Goal: Information Seeking & Learning: Compare options

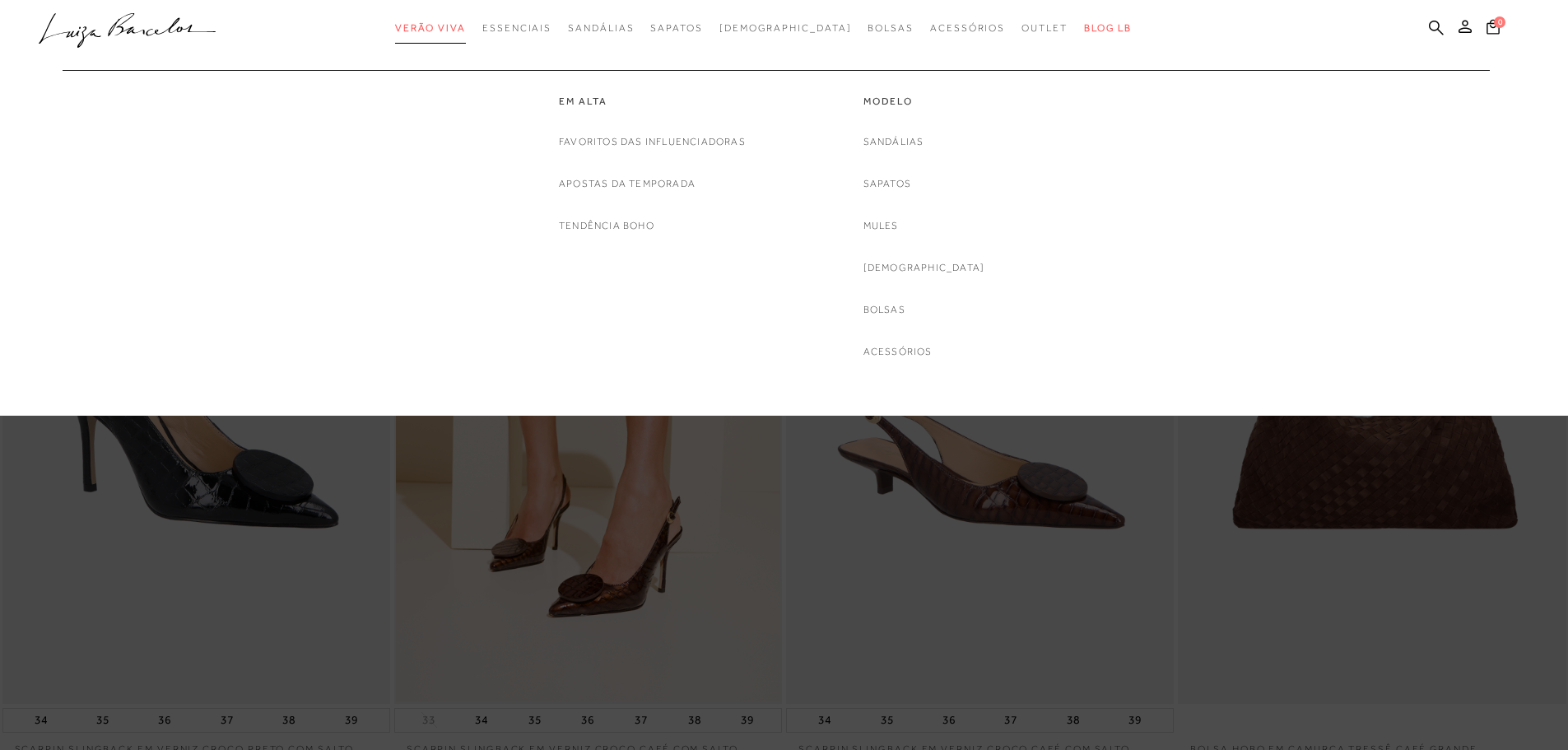
click at [466, 36] on link "Verão Viva" at bounding box center [430, 29] width 71 height 31
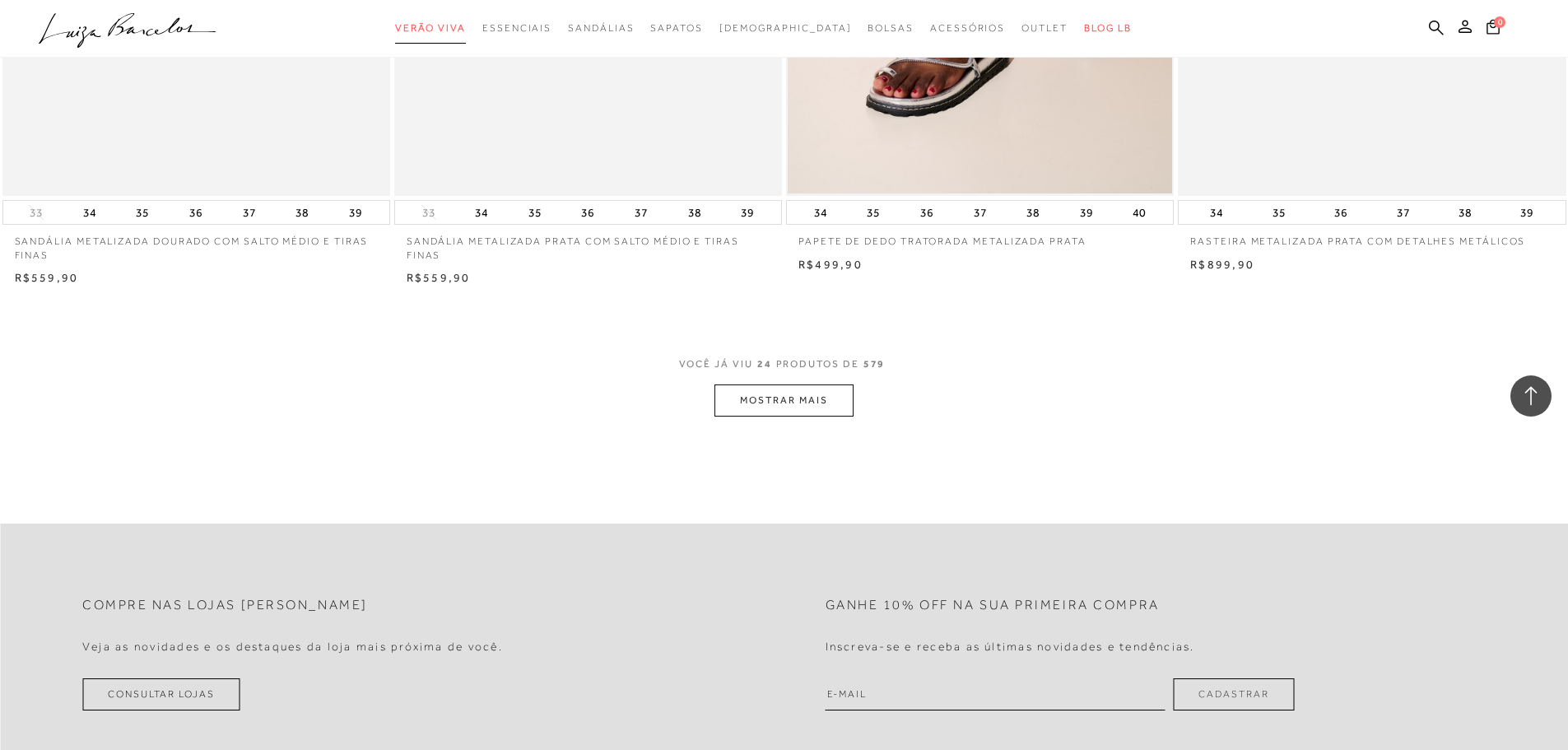
scroll to position [3950, 0]
click at [819, 406] on button "MOSTRAR MAIS" at bounding box center [783, 401] width 138 height 32
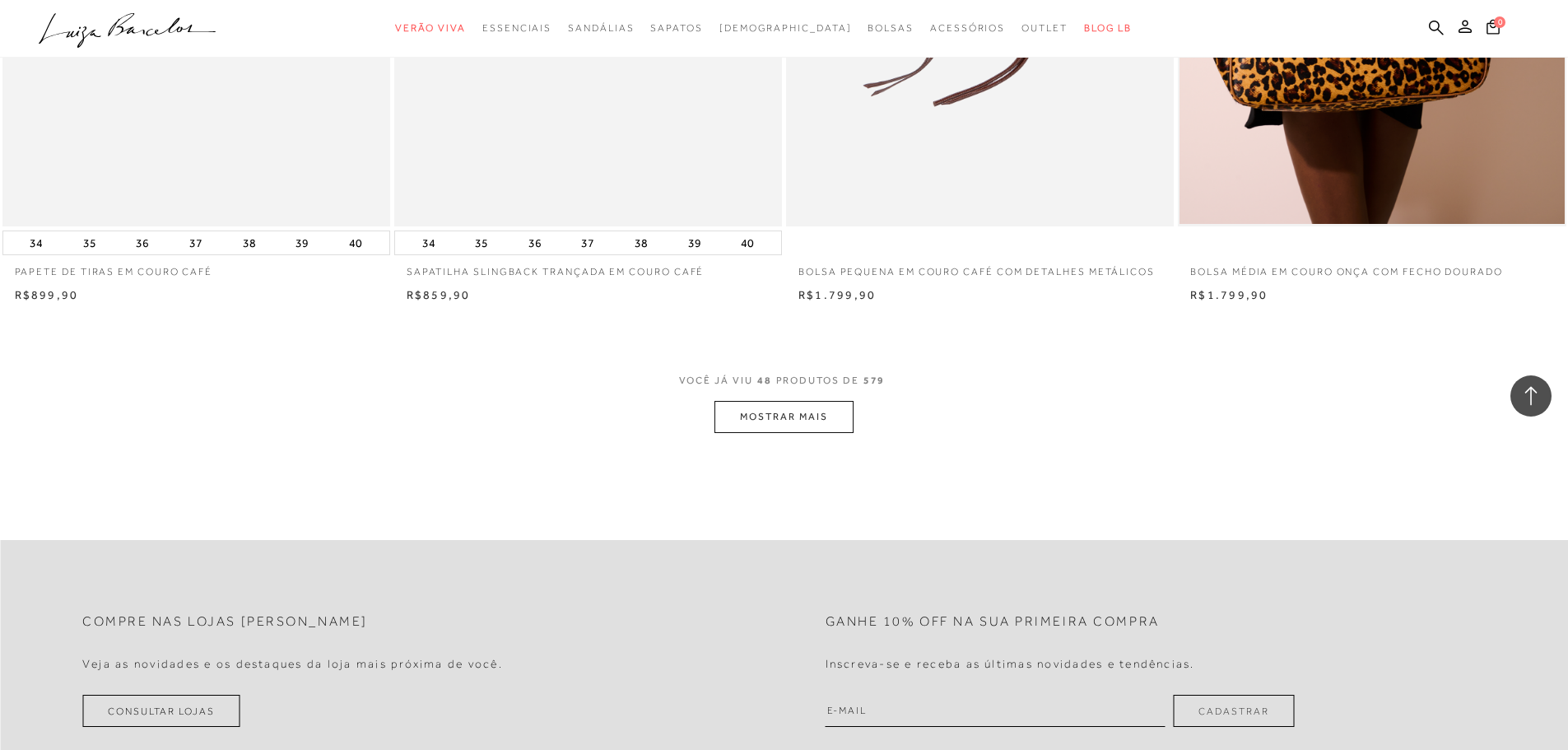
scroll to position [8229, 0]
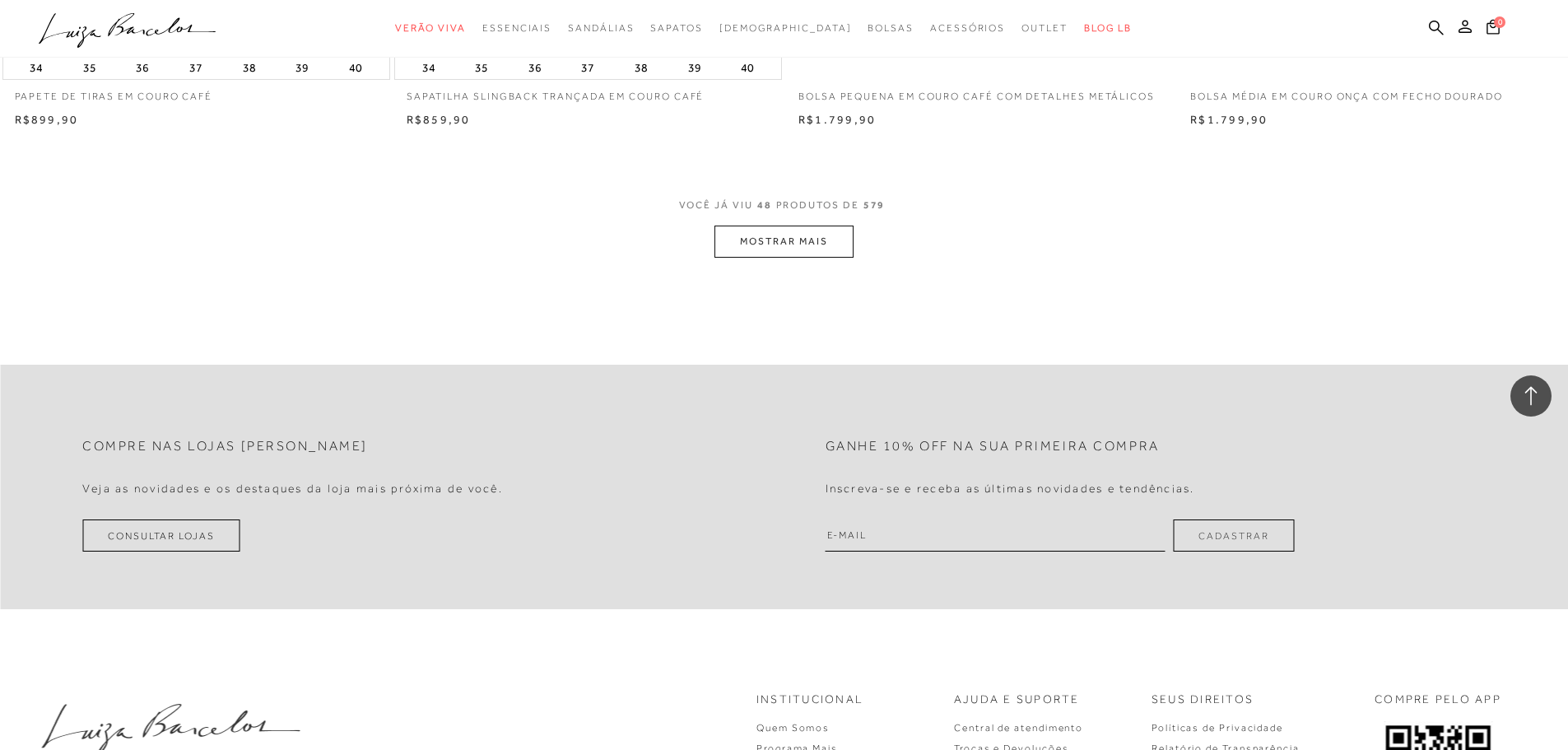
click at [754, 247] on button "MOSTRAR MAIS" at bounding box center [783, 241] width 138 height 32
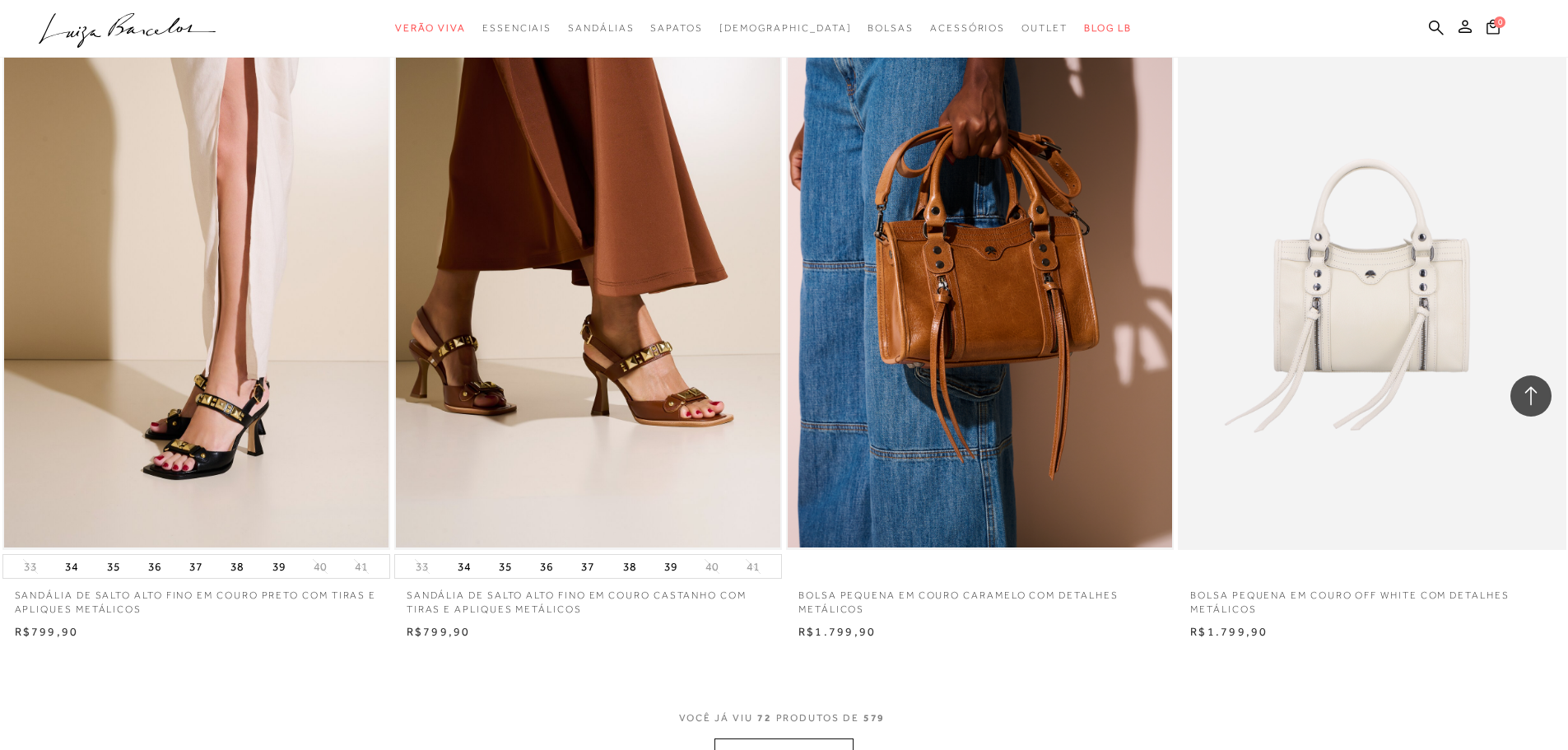
scroll to position [12261, 0]
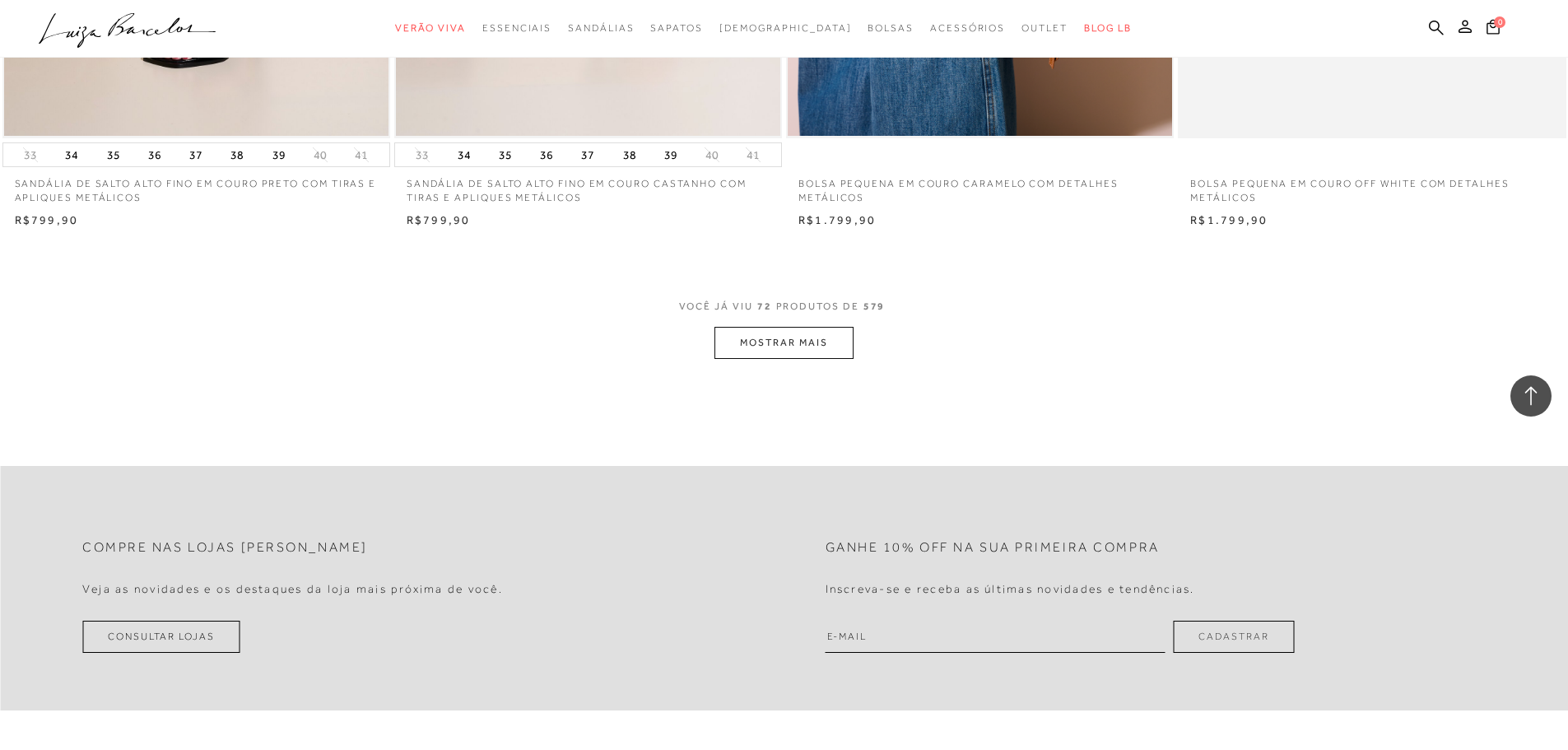
click at [769, 340] on button "MOSTRAR MAIS" at bounding box center [783, 342] width 138 height 32
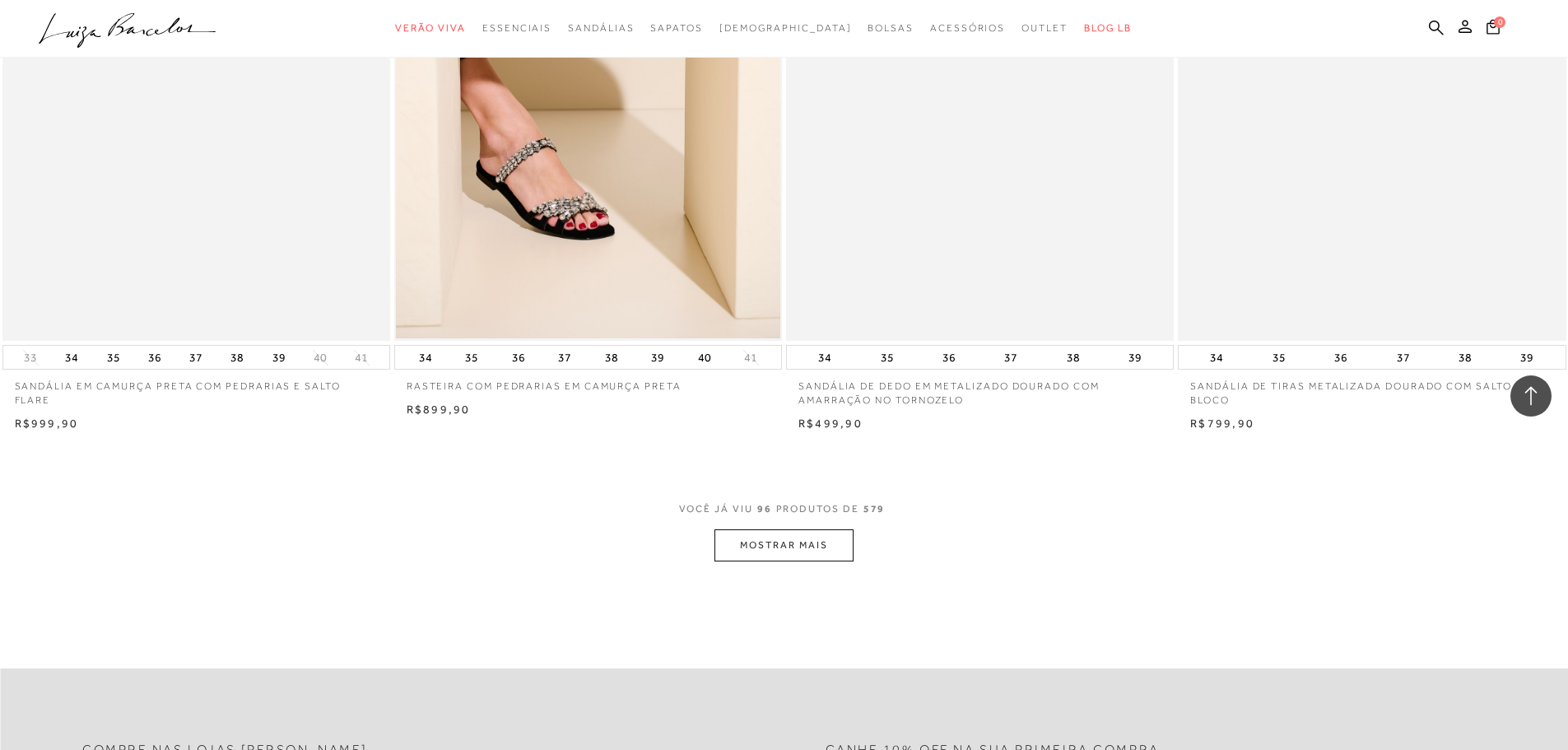
scroll to position [16293, 0]
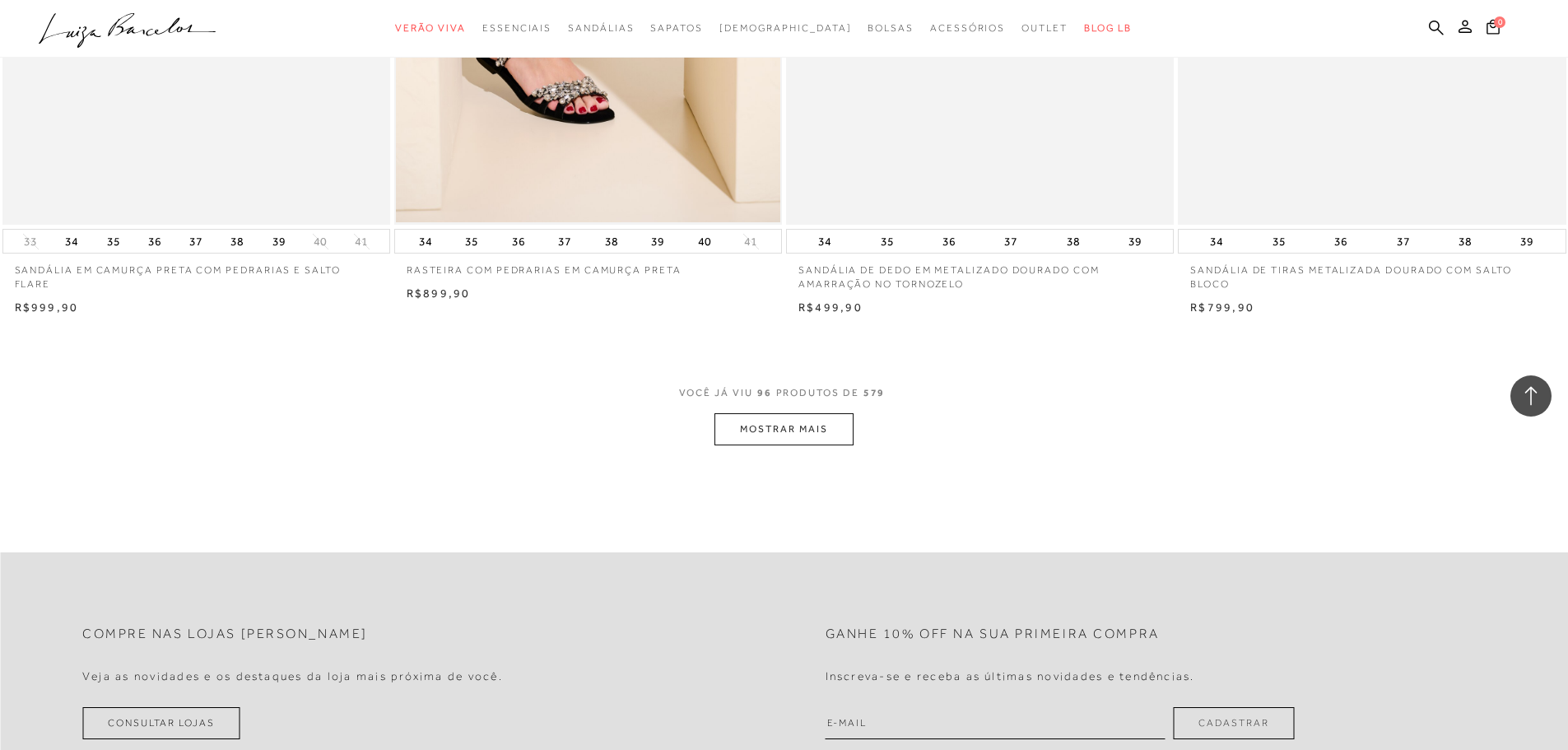
click at [803, 439] on button "MOSTRAR MAIS" at bounding box center [783, 428] width 138 height 32
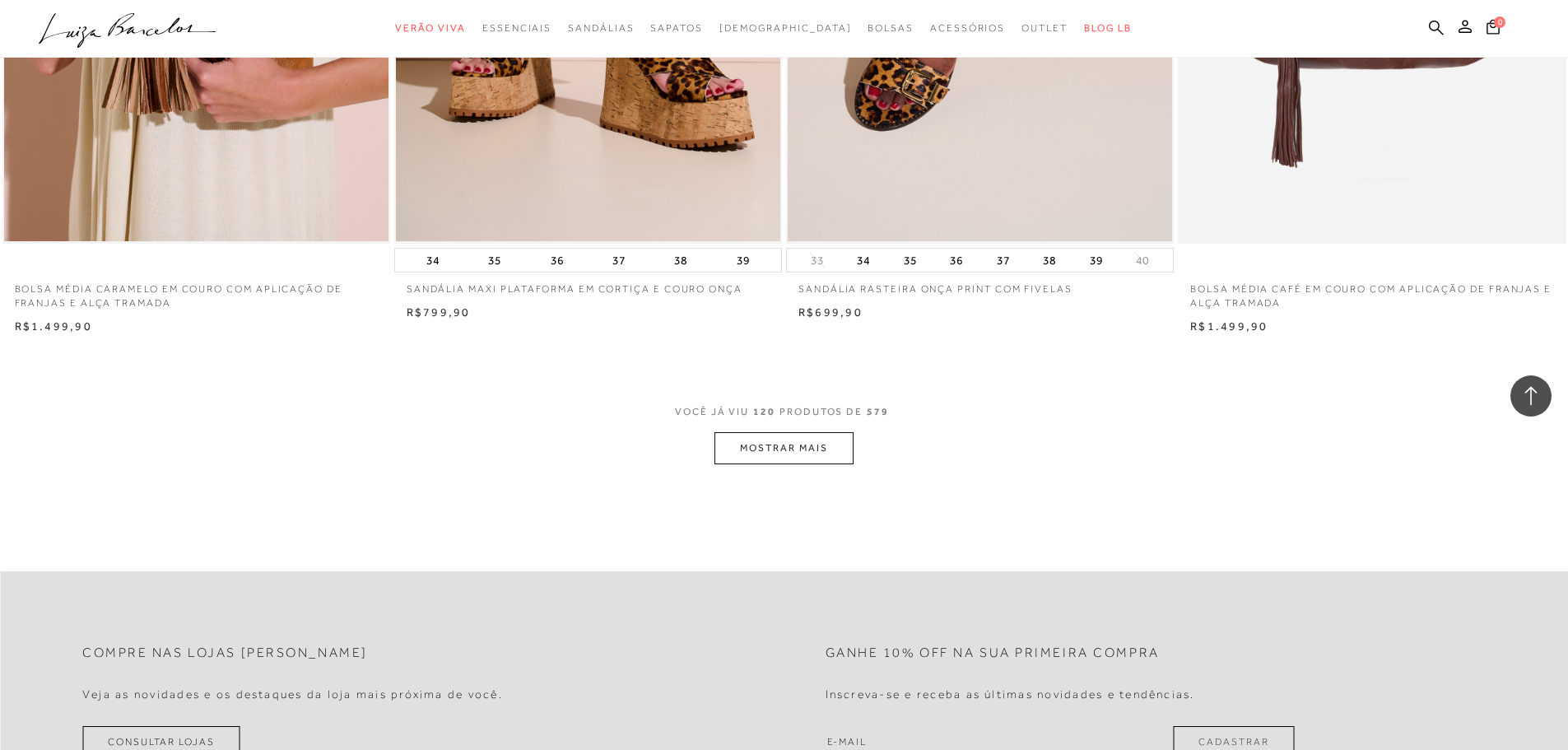
scroll to position [20408, 0]
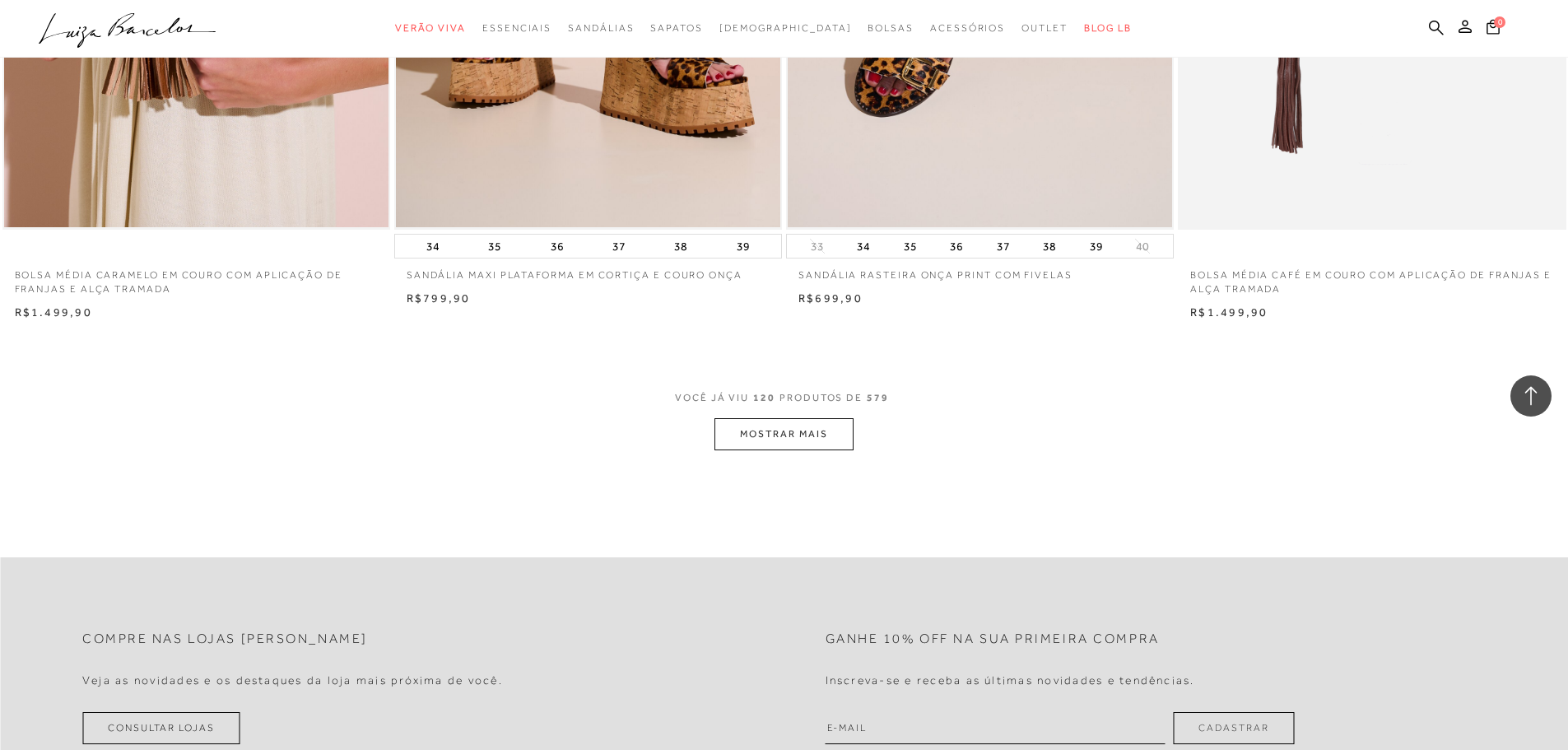
click at [828, 432] on button "MOSTRAR MAIS" at bounding box center [783, 434] width 138 height 32
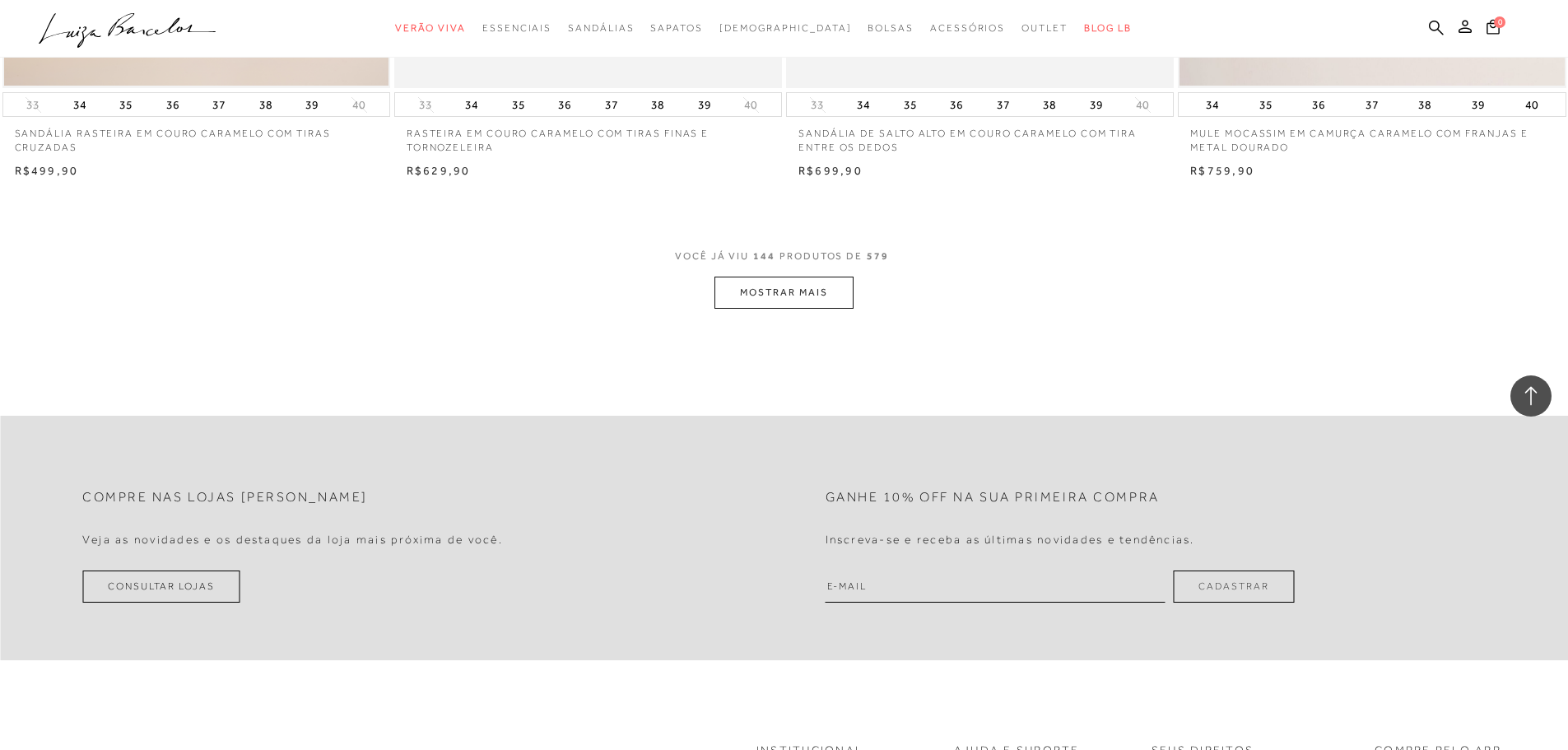
scroll to position [24686, 0]
click at [845, 292] on button "MOSTRAR MAIS" at bounding box center [783, 287] width 138 height 32
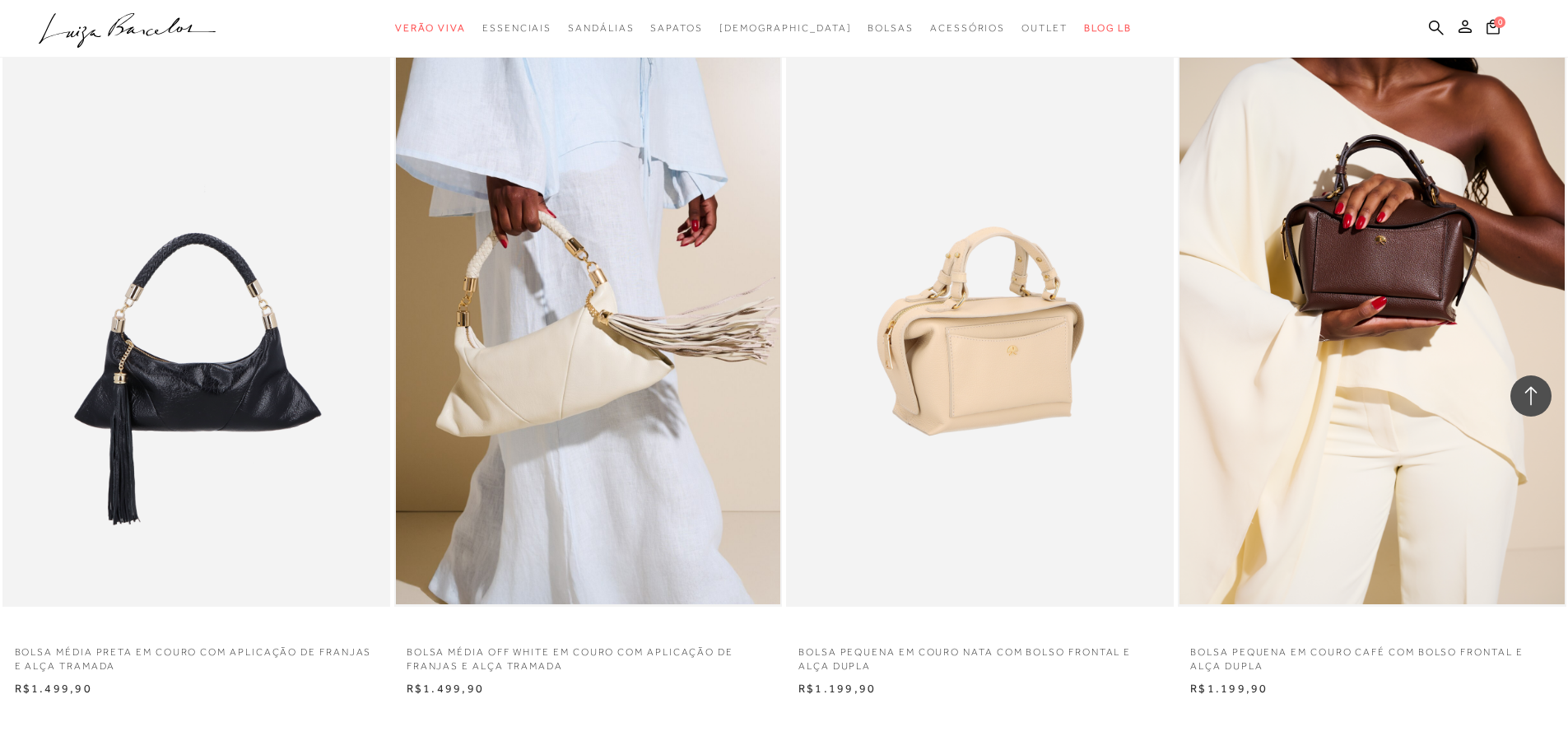
scroll to position [28472, 0]
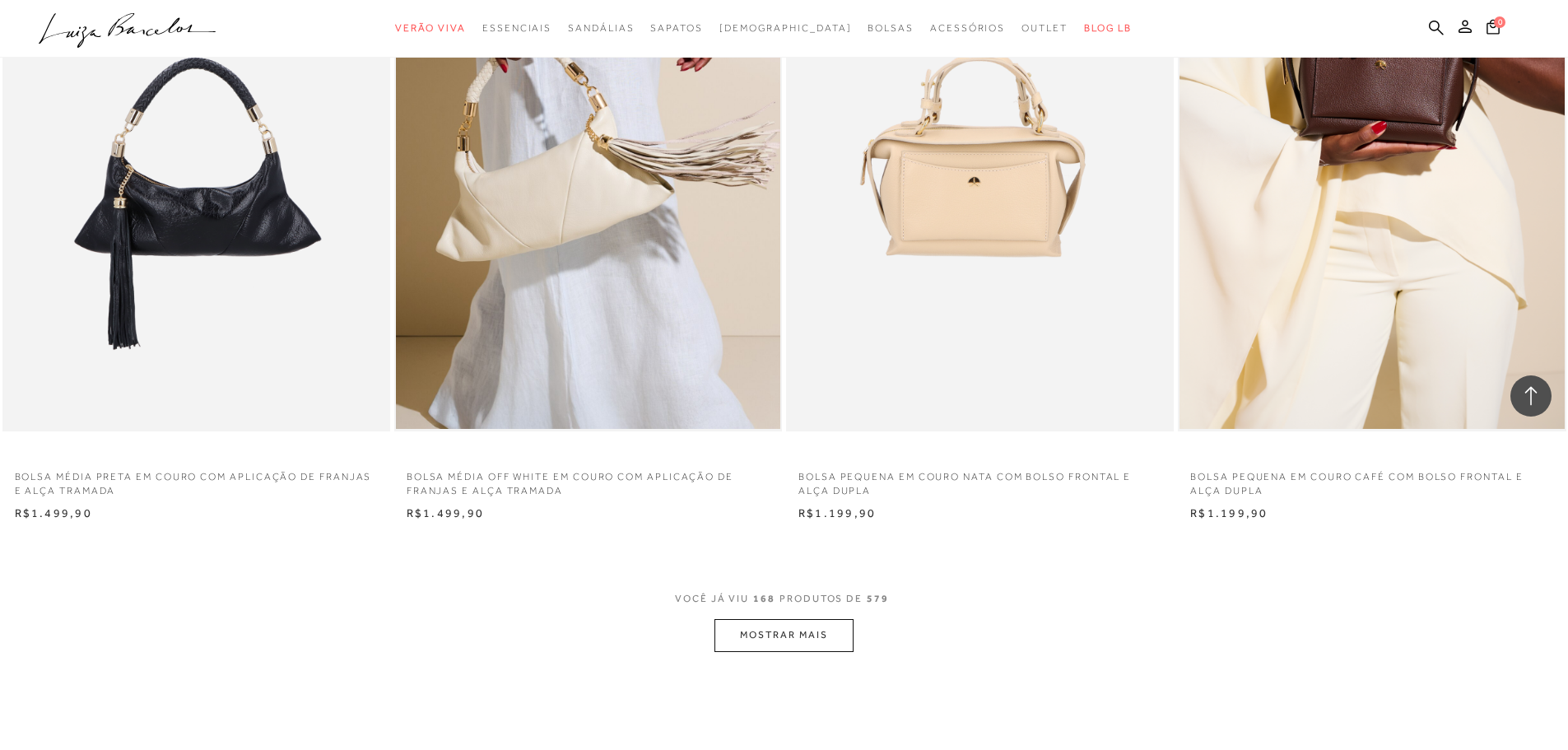
click at [778, 640] on button "MOSTRAR MAIS" at bounding box center [783, 634] width 138 height 32
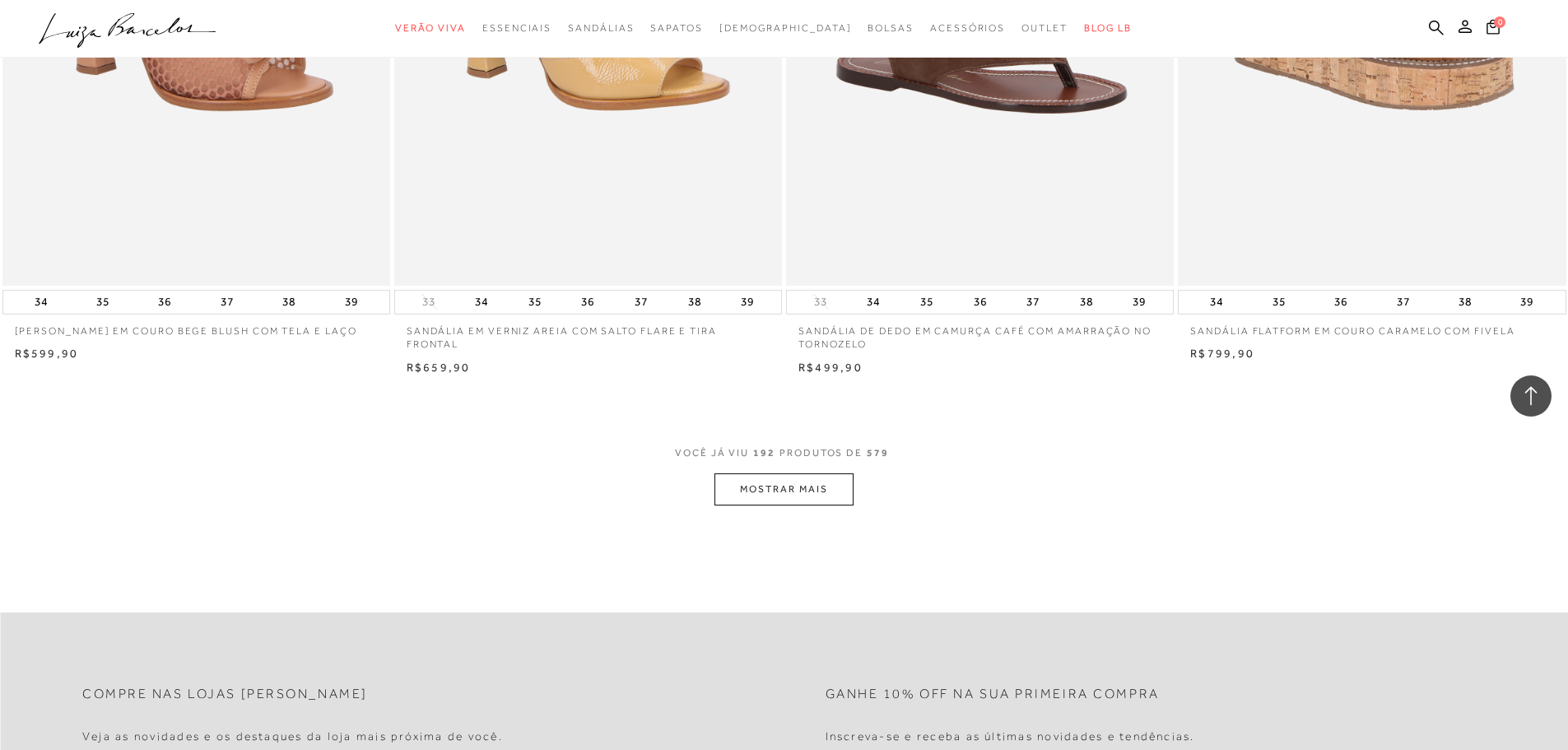
scroll to position [32916, 0]
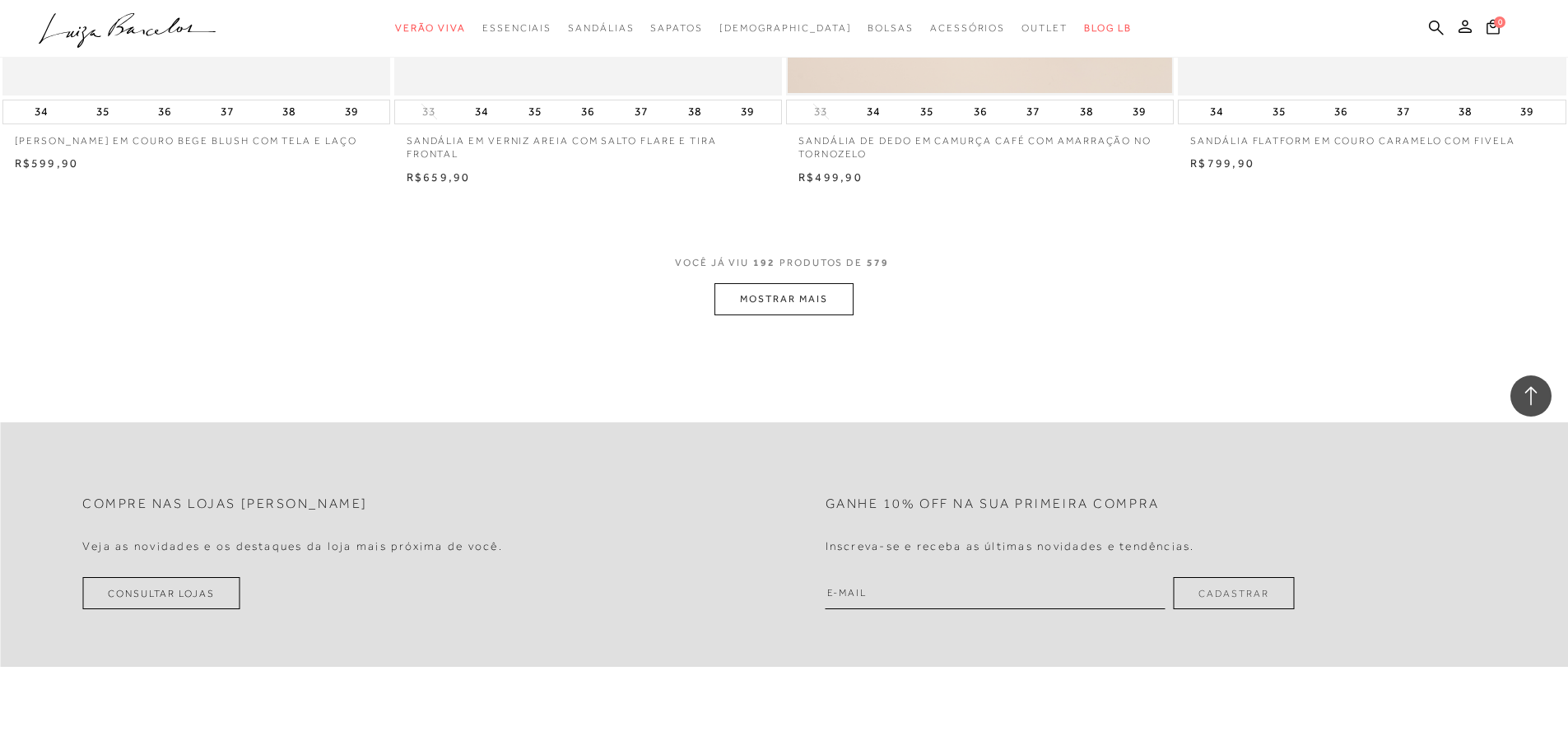
click at [814, 304] on button "MOSTRAR MAIS" at bounding box center [783, 299] width 138 height 32
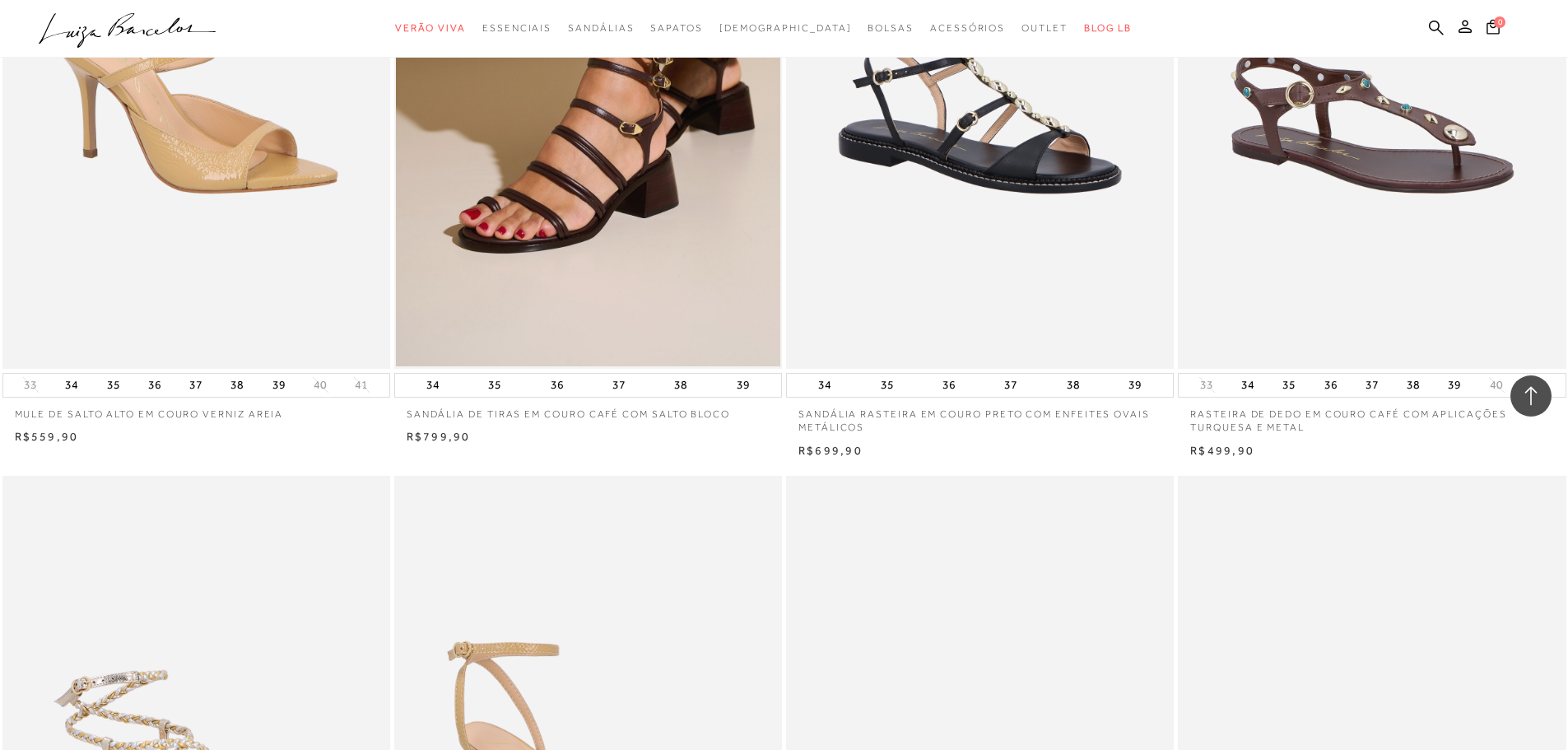
scroll to position [33245, 0]
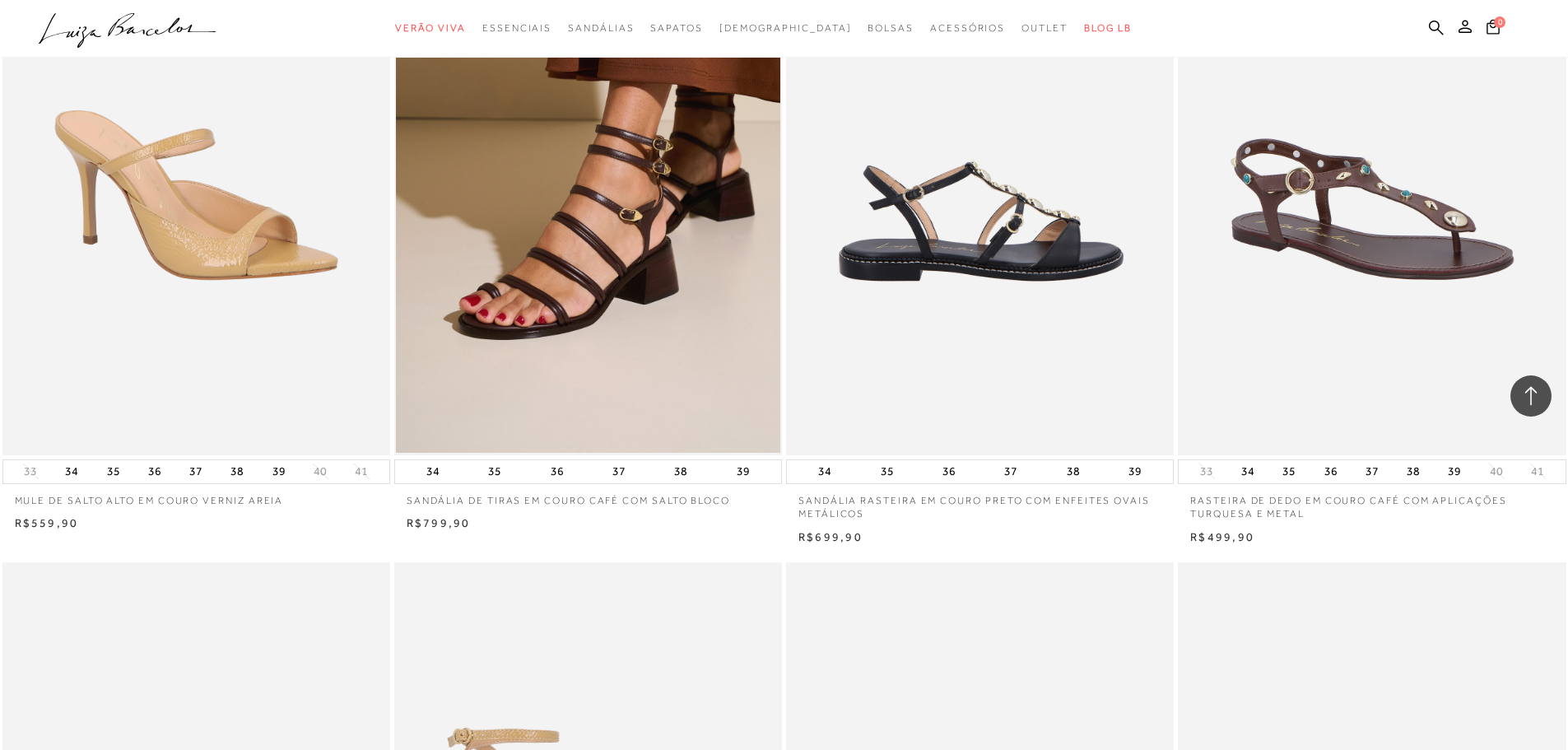
click at [983, 322] on img at bounding box center [980, 164] width 386 height 582
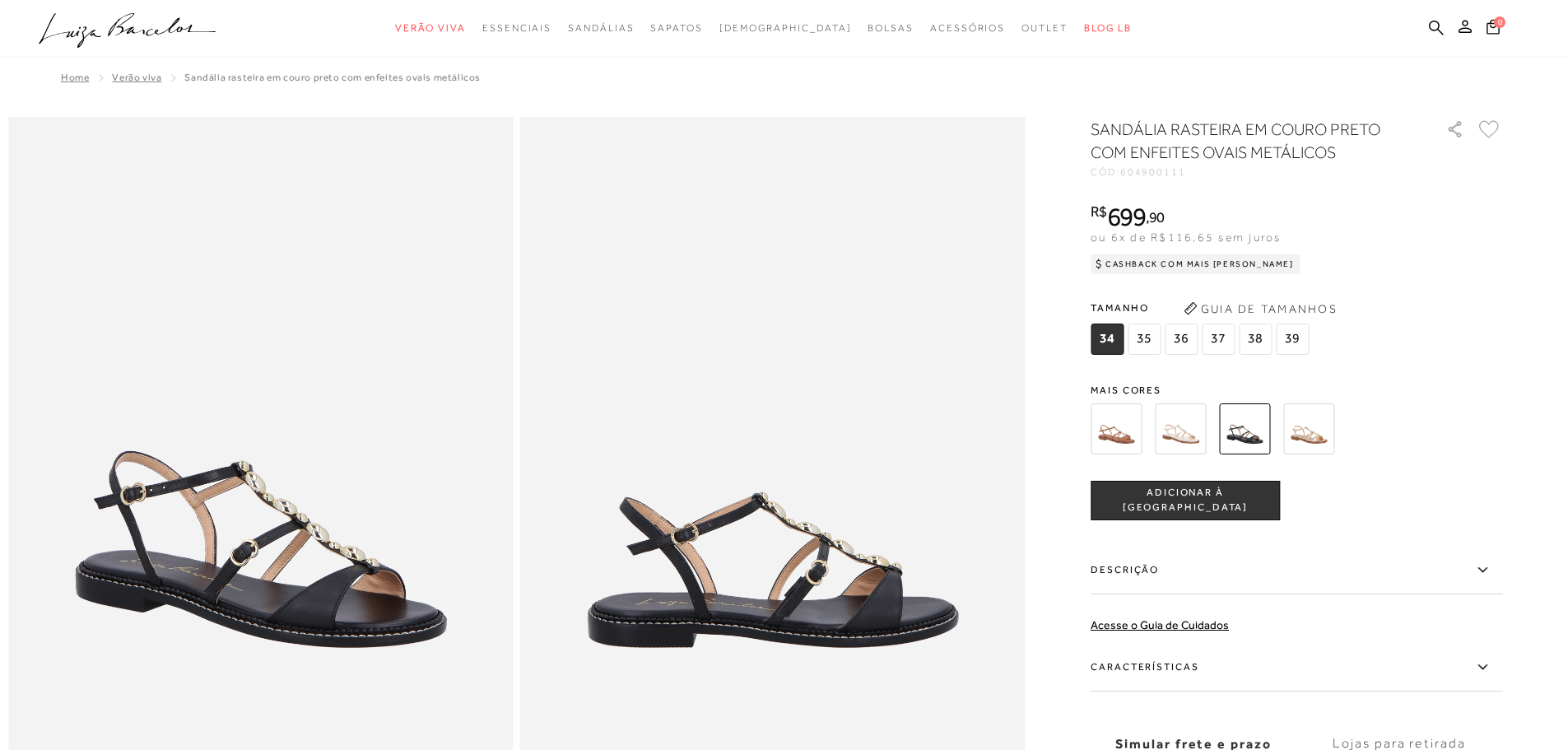
click at [1180, 429] on img at bounding box center [1180, 428] width 51 height 51
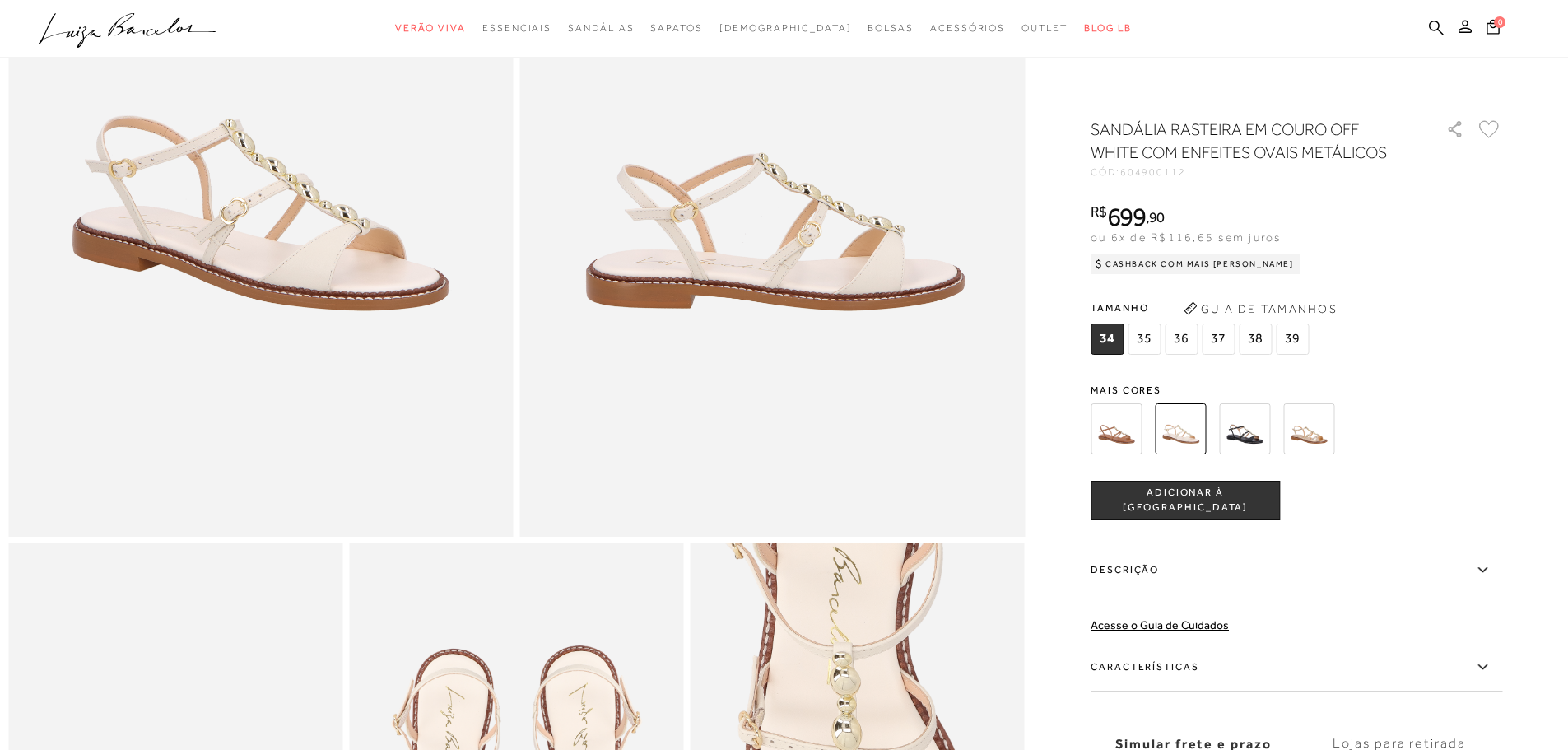
scroll to position [494, 0]
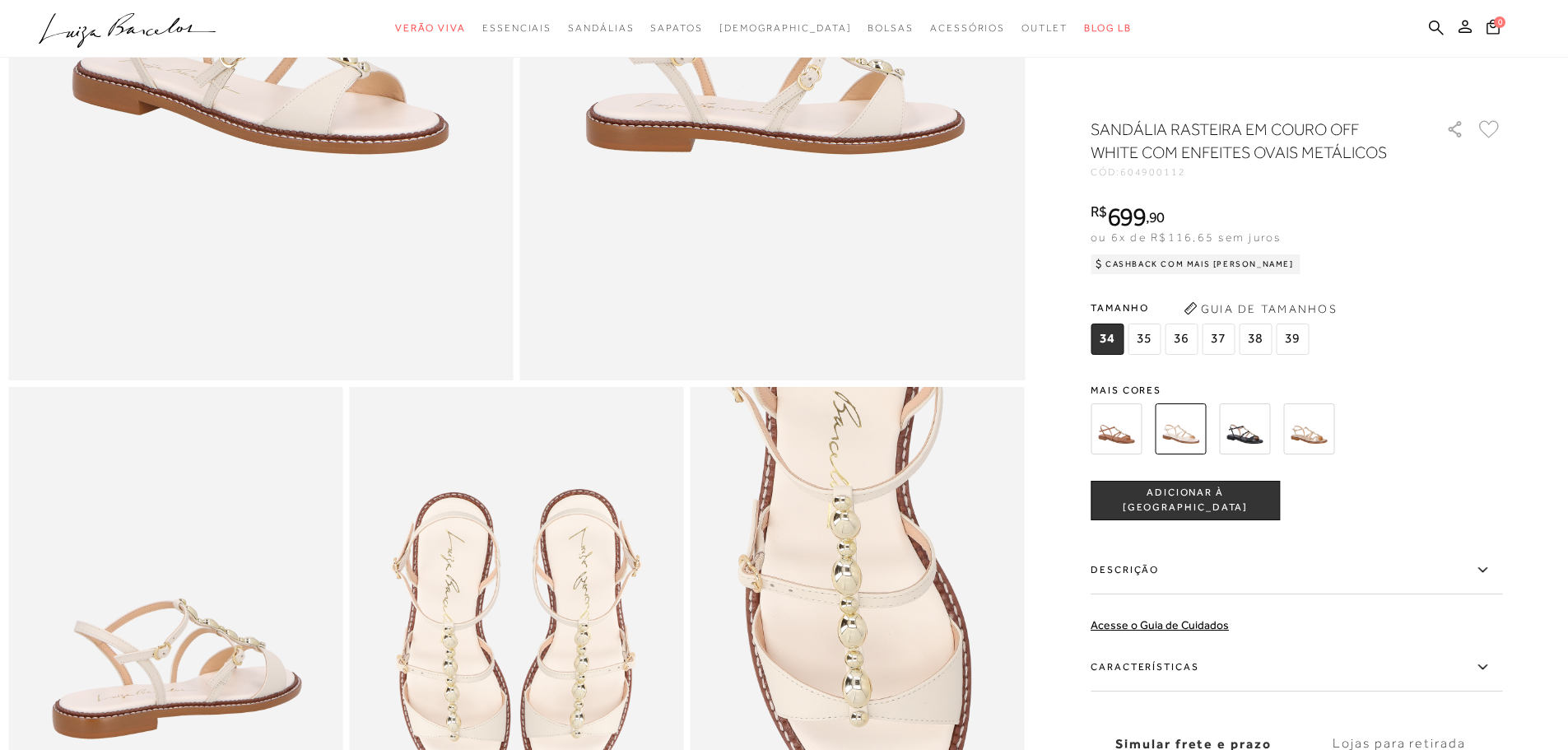
click at [1264, 443] on img at bounding box center [1244, 428] width 51 height 51
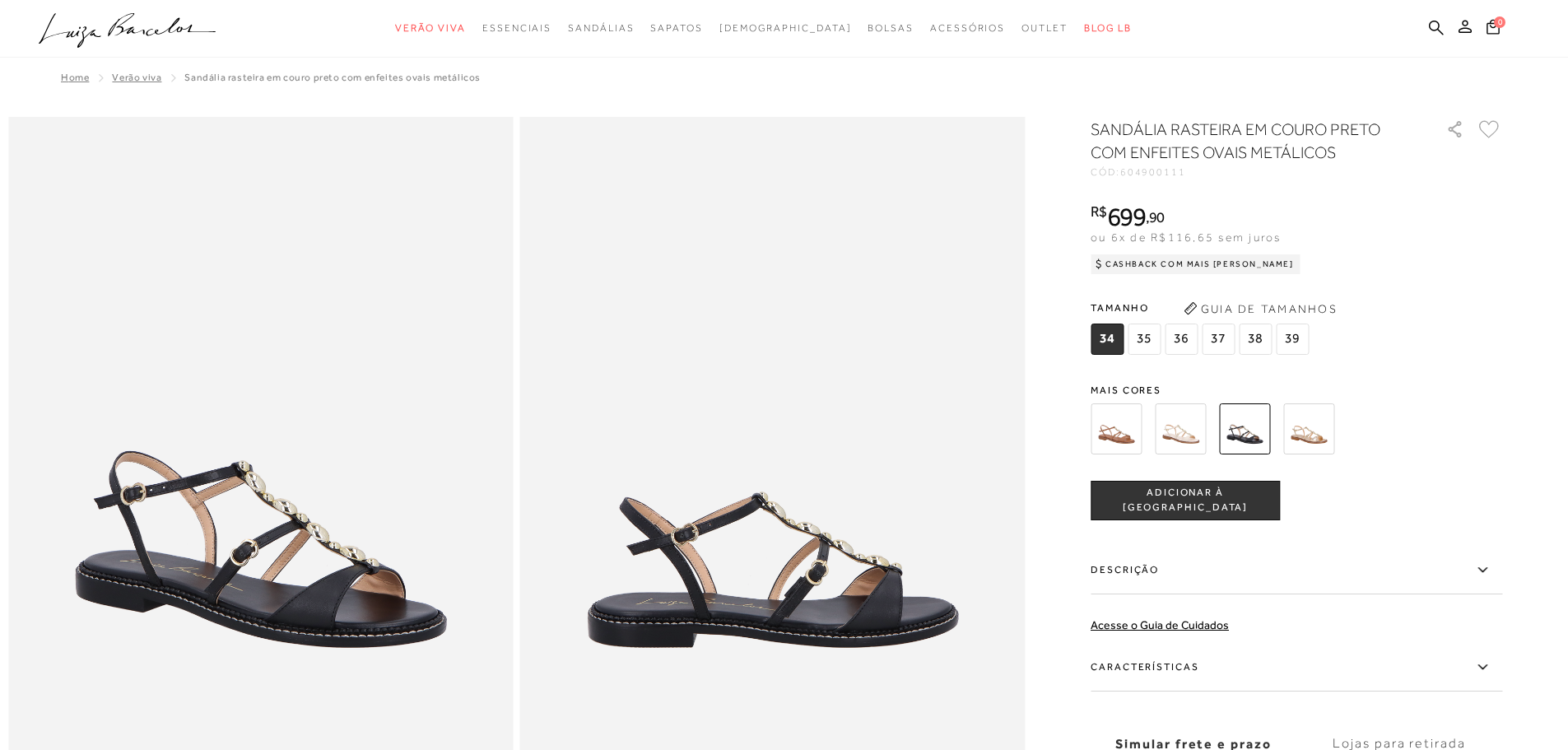
click at [1313, 431] on img at bounding box center [1308, 428] width 51 height 51
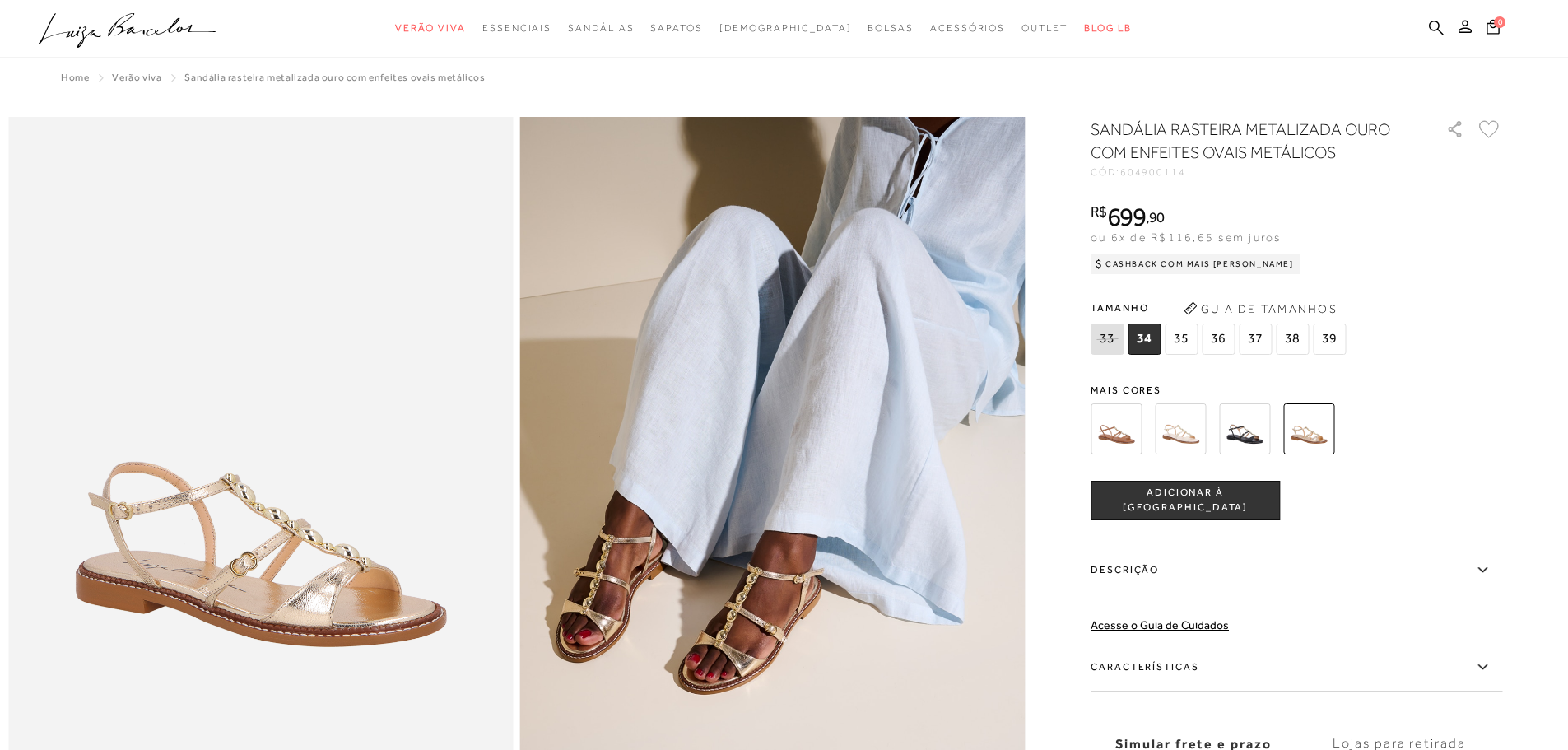
click at [1181, 439] on img at bounding box center [1180, 428] width 51 height 51
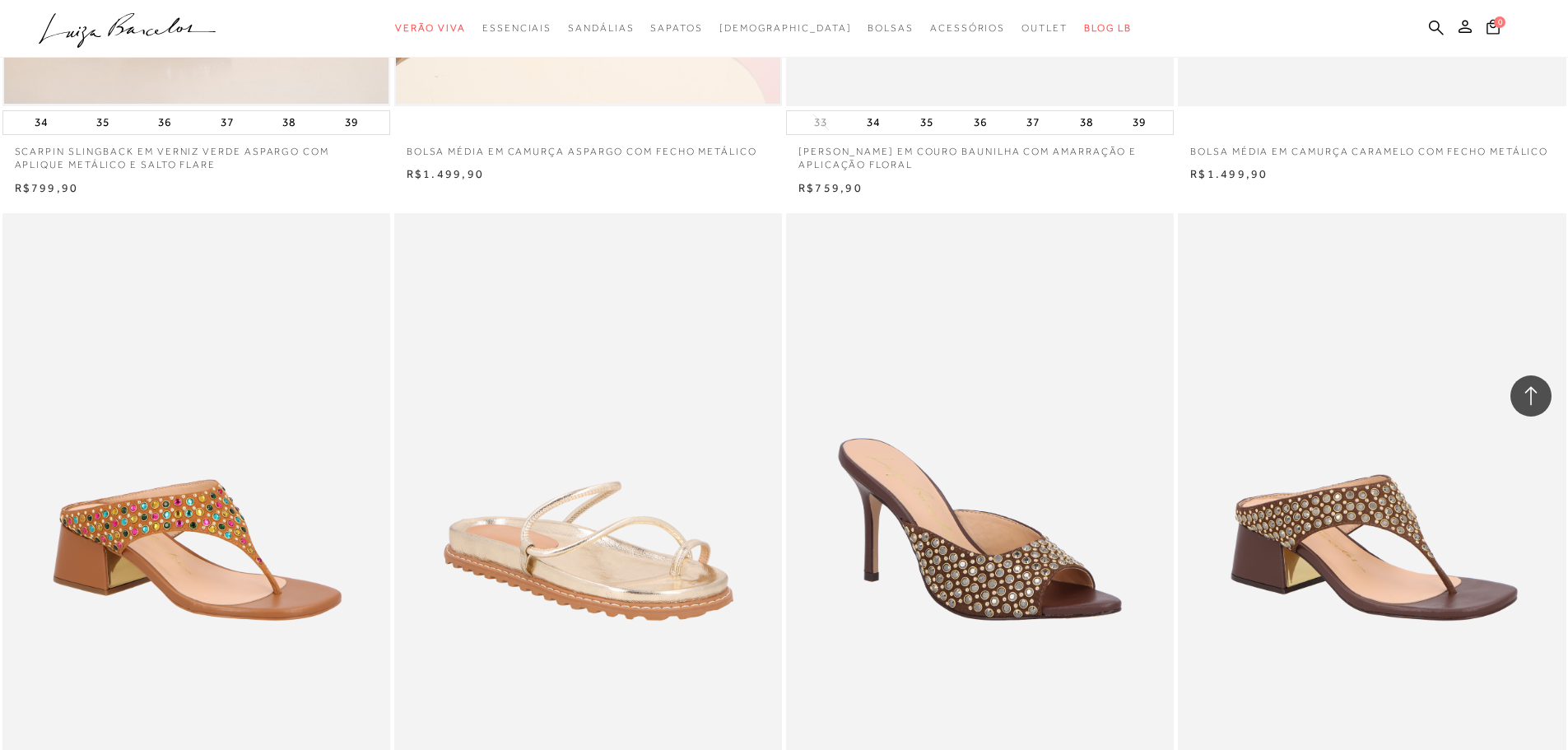
scroll to position [8969, 0]
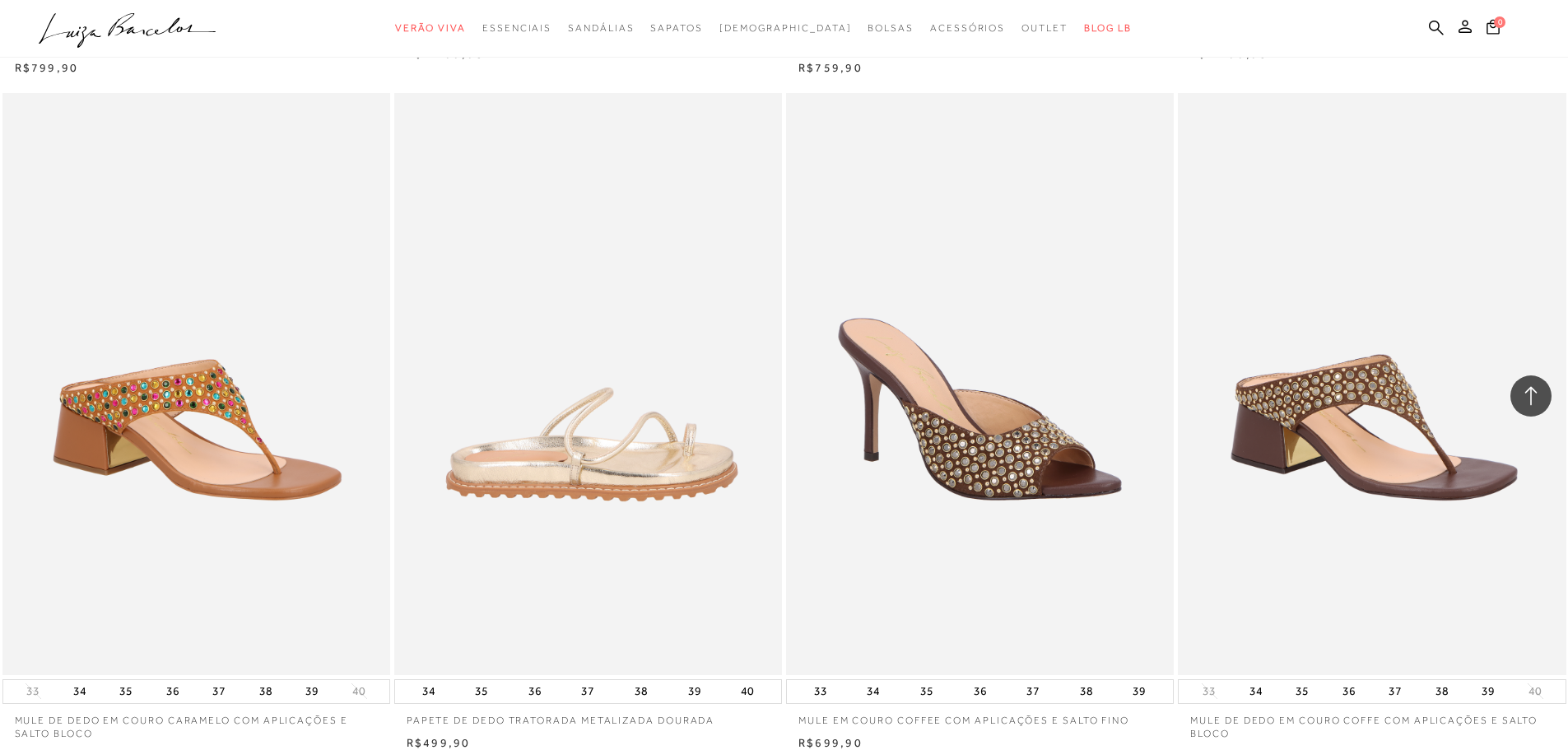
click at [618, 327] on img at bounding box center [589, 384] width 386 height 582
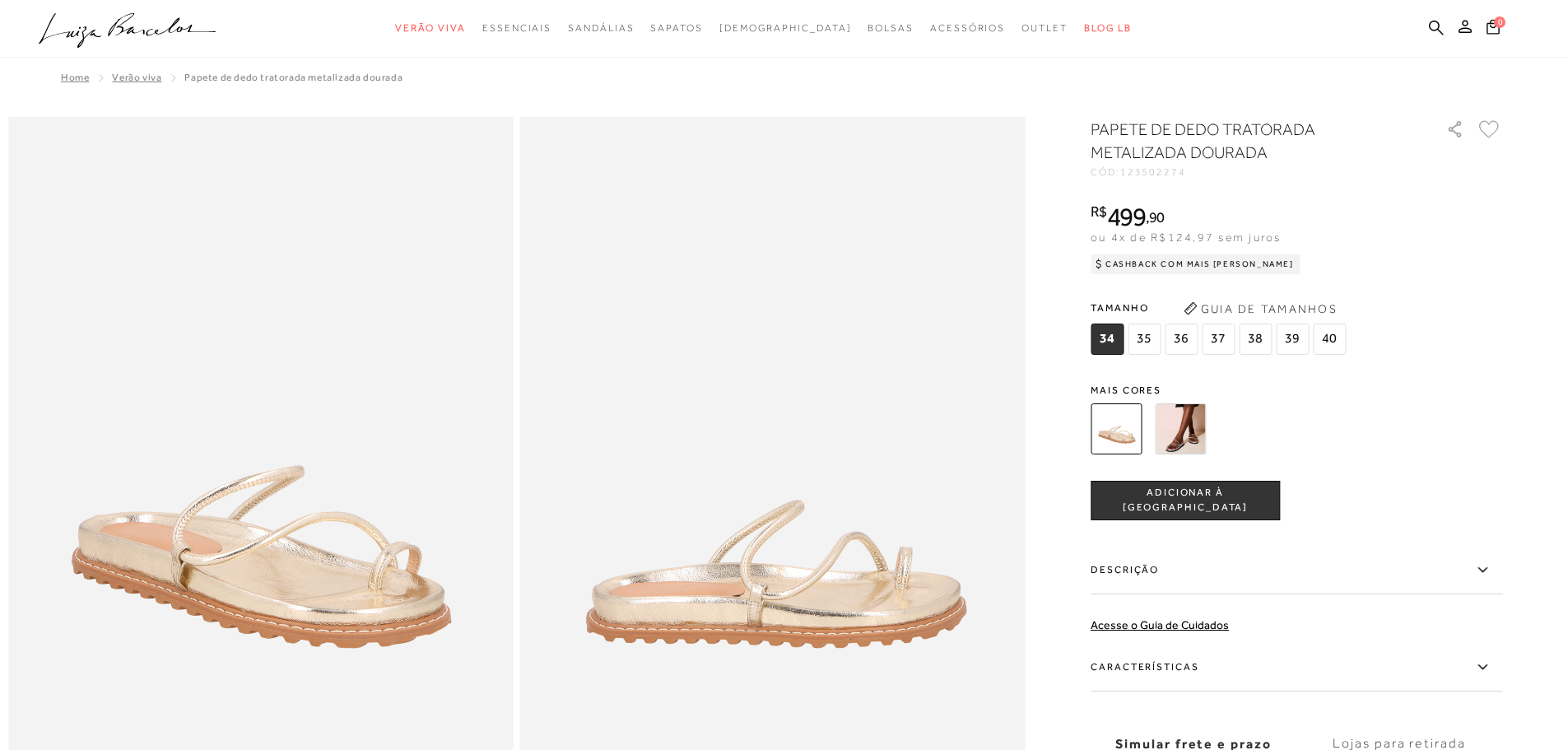
click at [1183, 437] on img at bounding box center [1180, 428] width 51 height 51
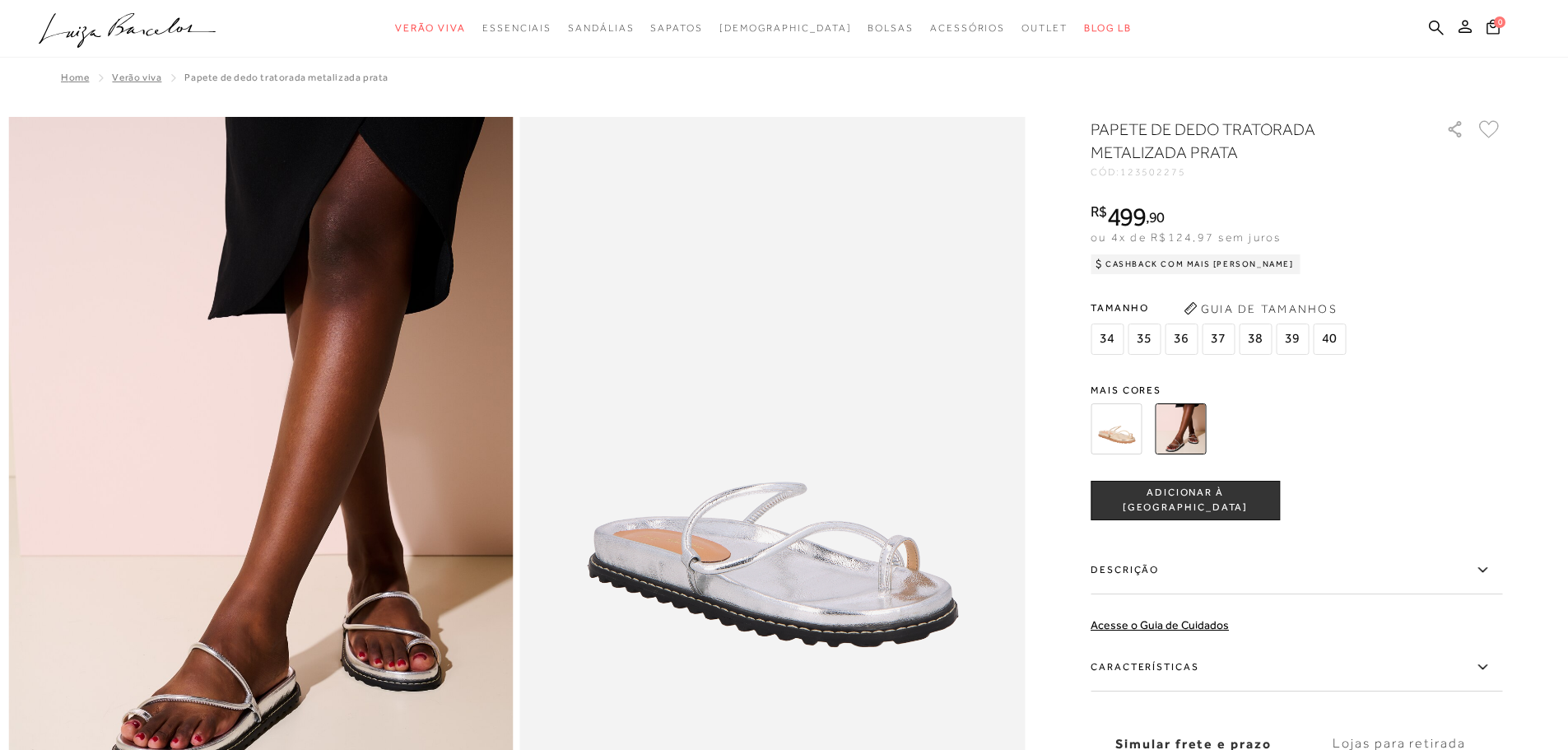
scroll to position [246, 0]
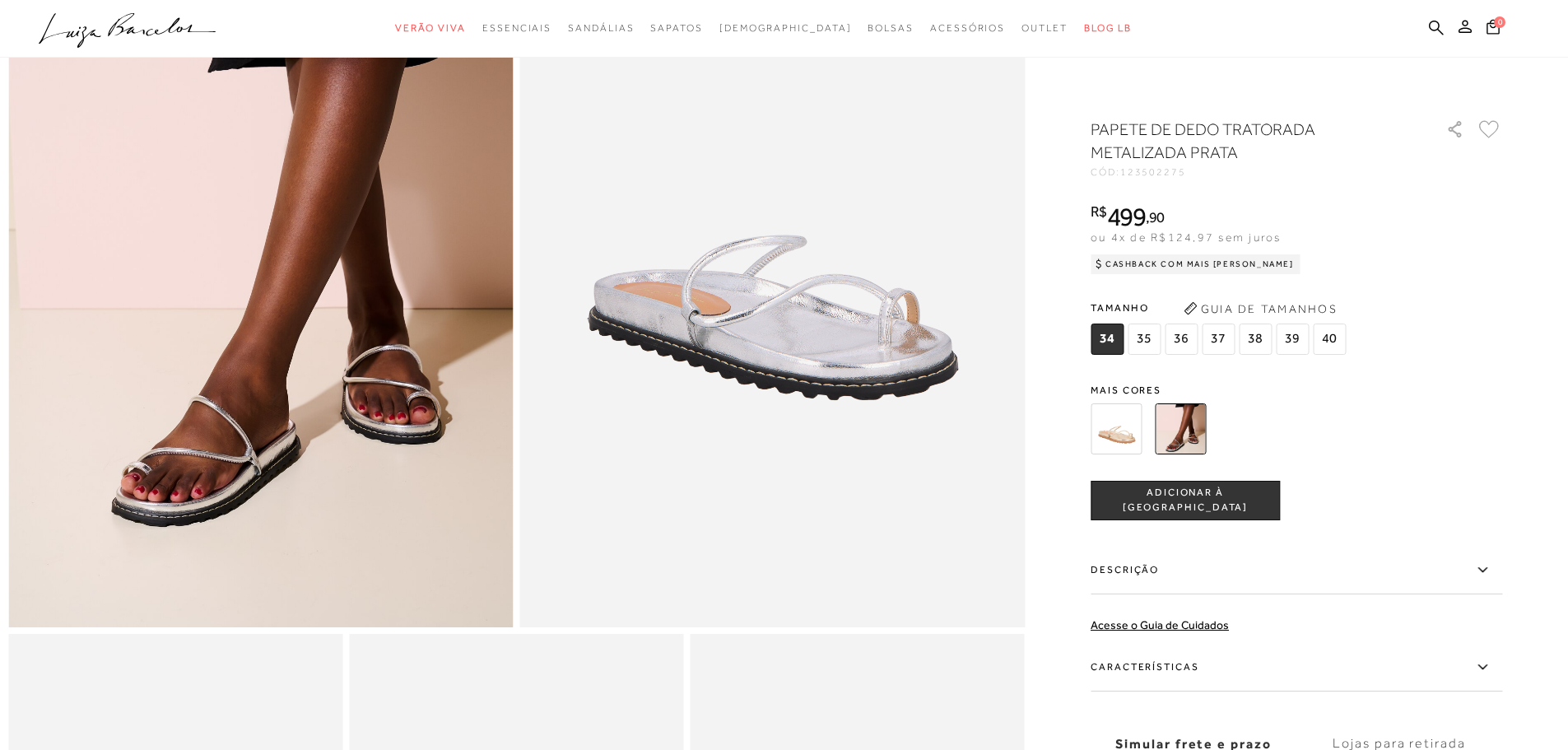
click at [1121, 432] on img at bounding box center [1116, 428] width 51 height 51
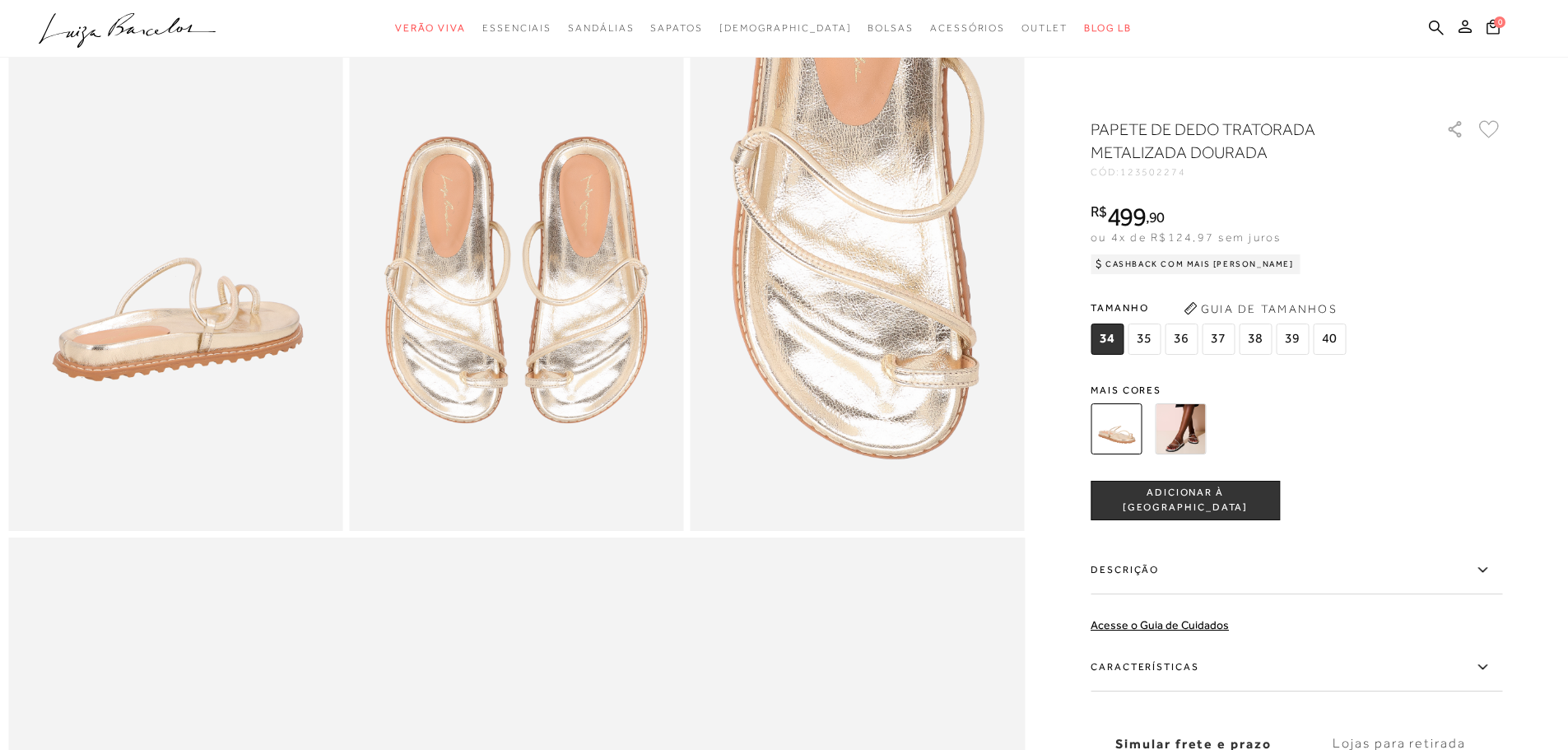
scroll to position [822, 0]
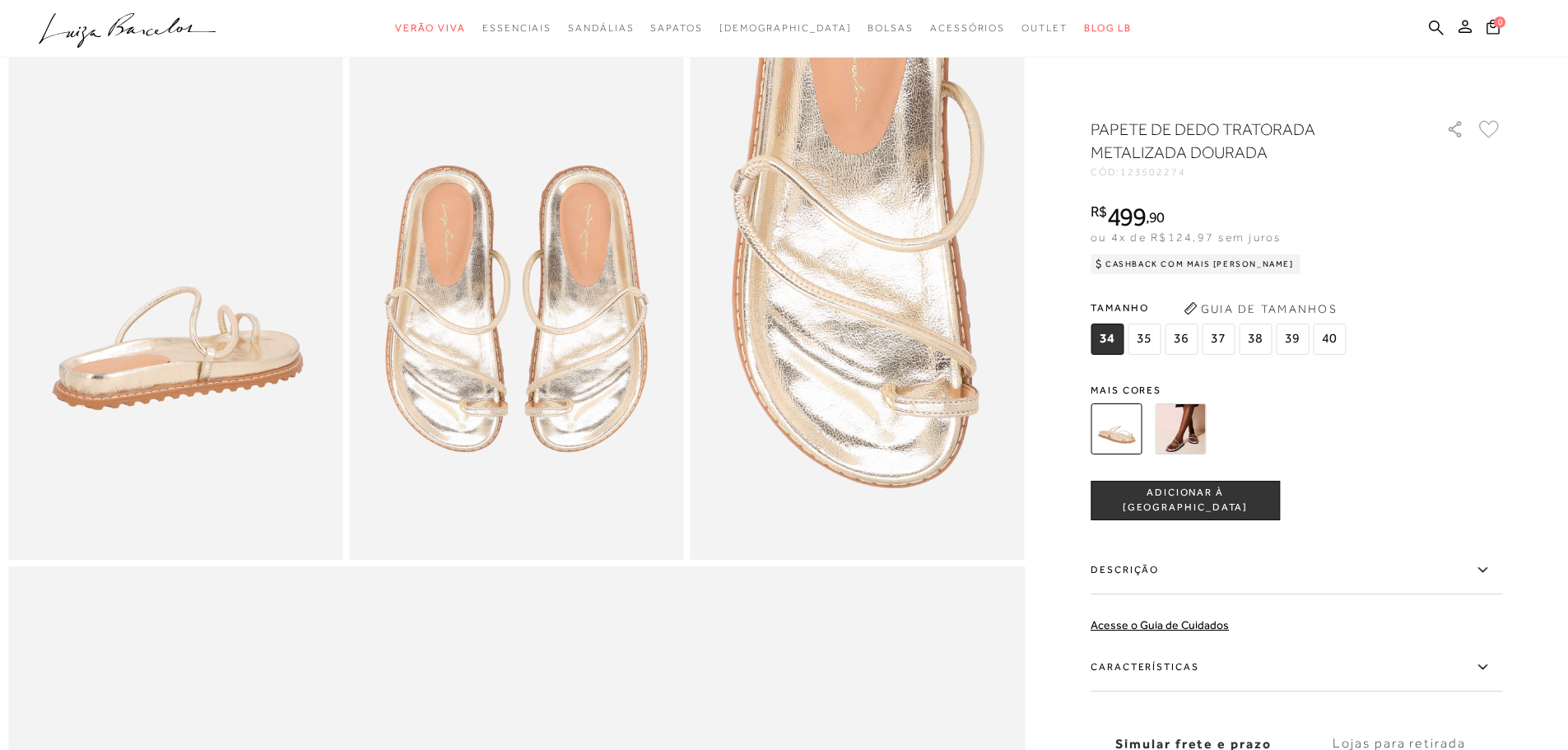
click at [1195, 439] on img at bounding box center [1180, 428] width 51 height 51
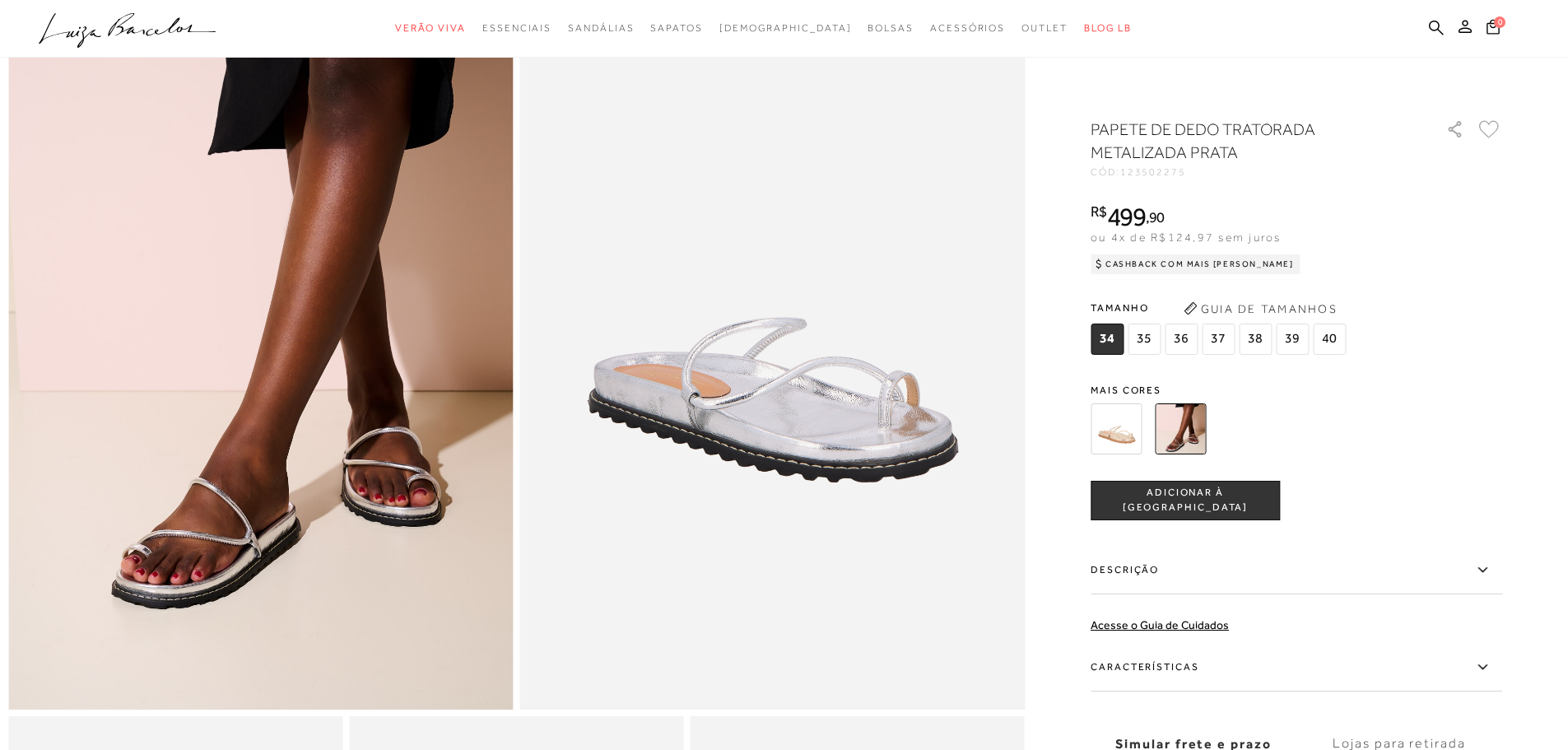
scroll to position [494, 0]
